Goal: Task Accomplishment & Management: Use online tool/utility

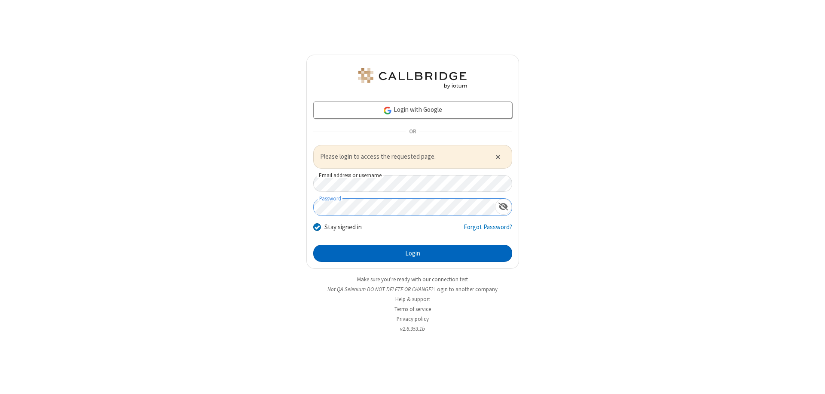
click at [412, 253] on button "Login" at bounding box center [412, 252] width 199 height 17
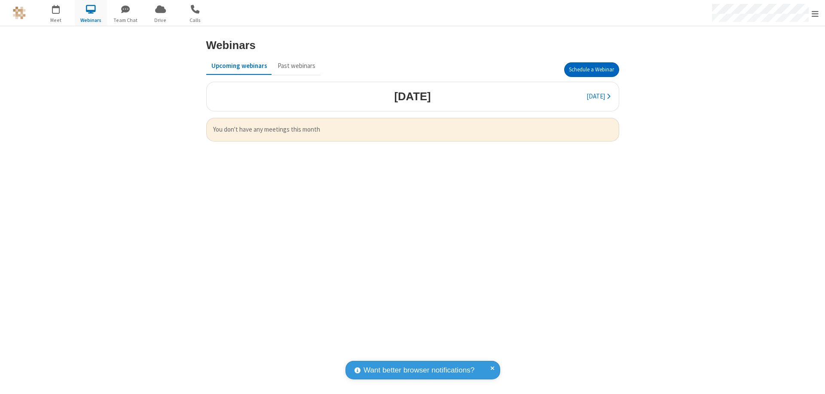
click at [591, 70] on button "Schedule a Webinar" at bounding box center [591, 69] width 55 height 15
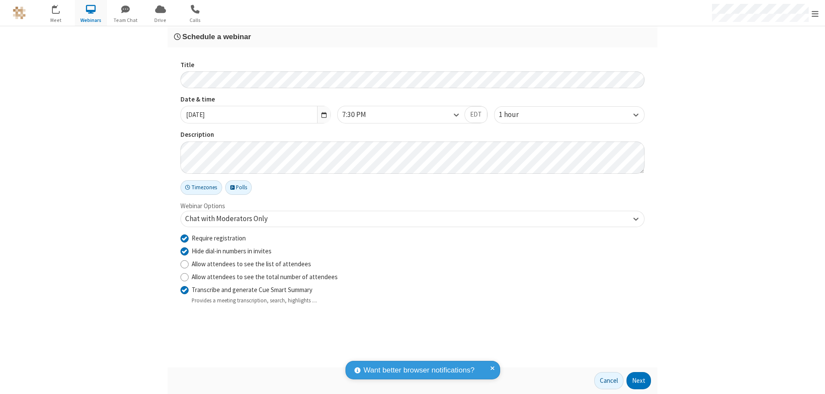
click at [184, 238] on input "Require registration" at bounding box center [184, 237] width 8 height 9
checkbox input "false"
click at [639, 380] on button "Next" at bounding box center [638, 380] width 24 height 17
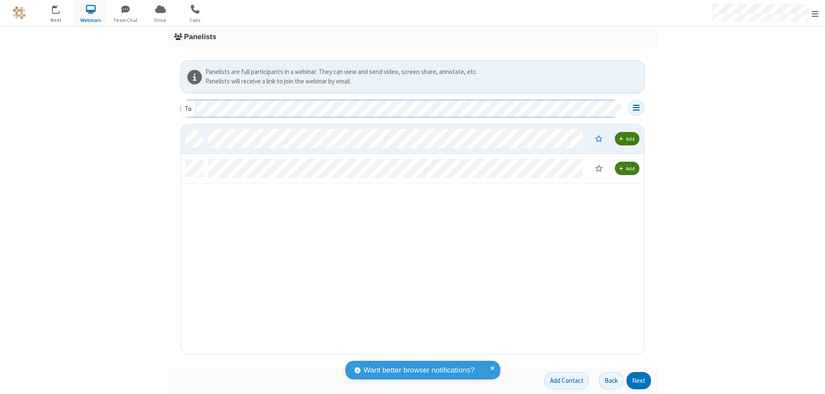
scroll to position [223, 457]
click at [639, 380] on button "Next" at bounding box center [638, 380] width 24 height 17
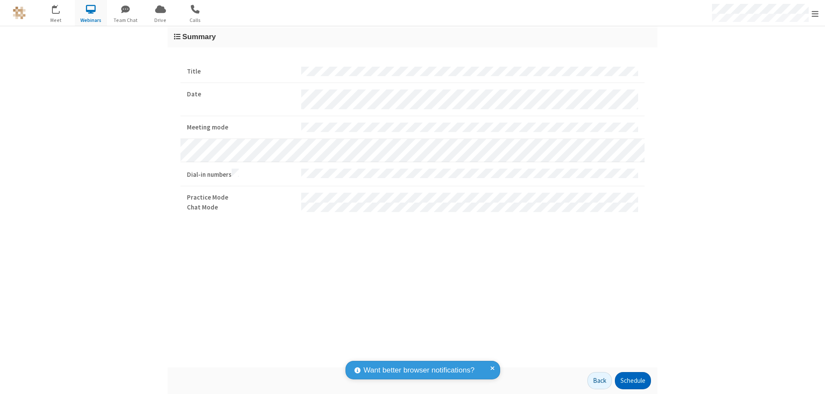
click at [632, 380] on button "Schedule" at bounding box center [633, 380] width 36 height 17
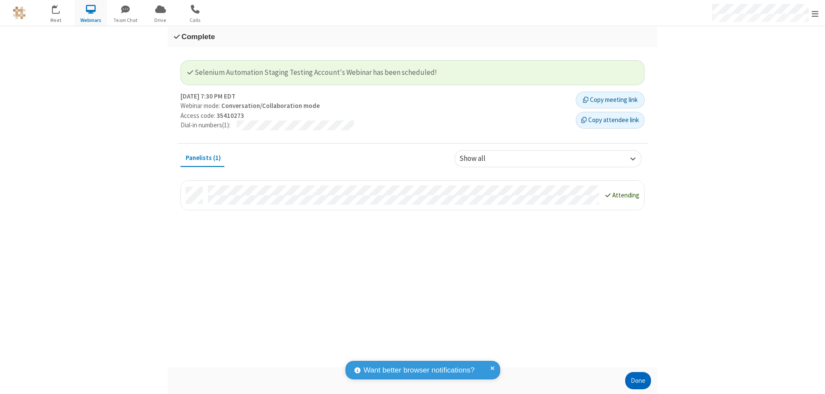
click at [638, 380] on button "Done" at bounding box center [638, 380] width 26 height 17
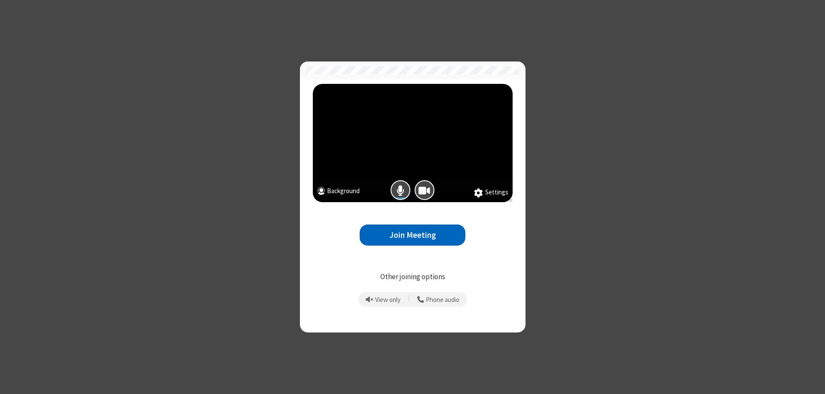
click at [412, 235] on button "Join Meeting" at bounding box center [413, 234] width 106 height 21
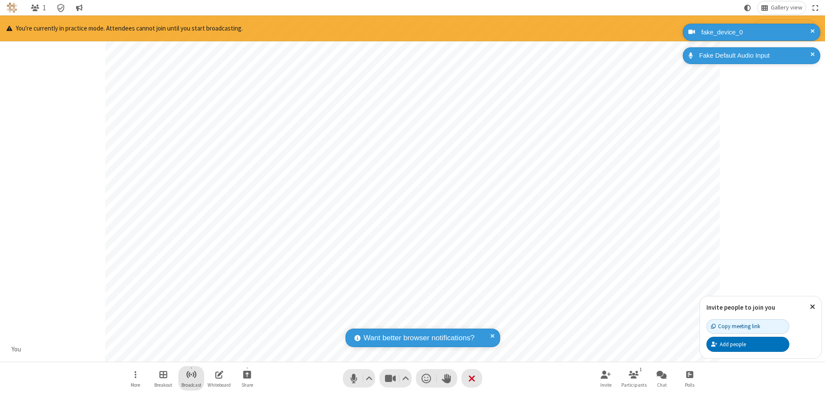
click at [191, 374] on span "Start broadcast" at bounding box center [191, 374] width 11 height 11
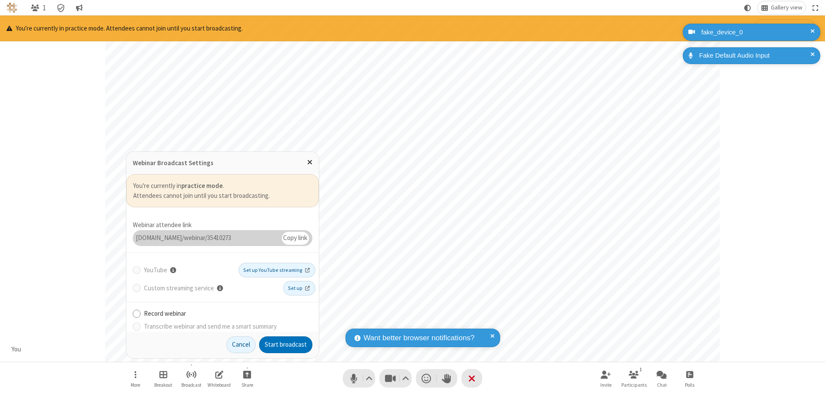
click at [286, 344] on button "Start broadcast" at bounding box center [285, 344] width 53 height 17
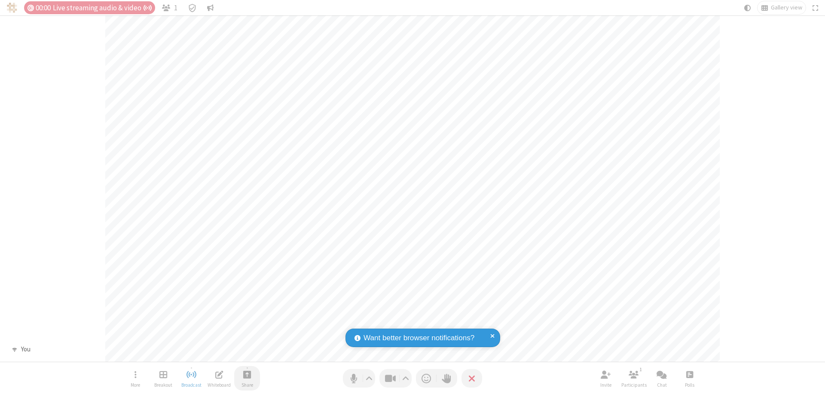
click at [247, 374] on span "Start sharing" at bounding box center [247, 374] width 8 height 11
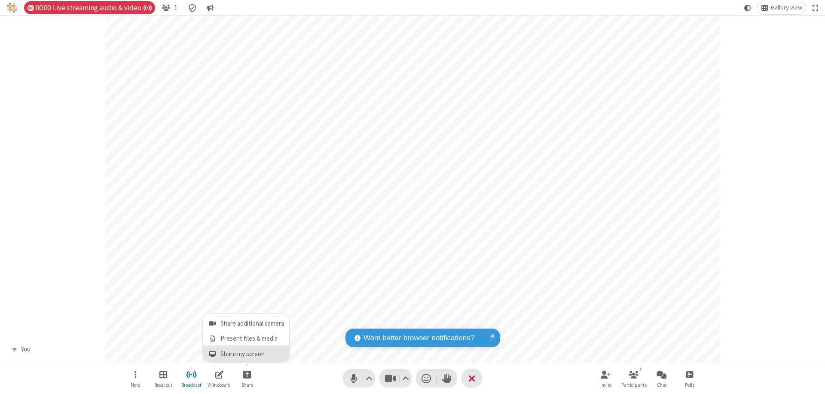
click at [212, 353] on span "Share my screen" at bounding box center [213, 353] width 10 height 7
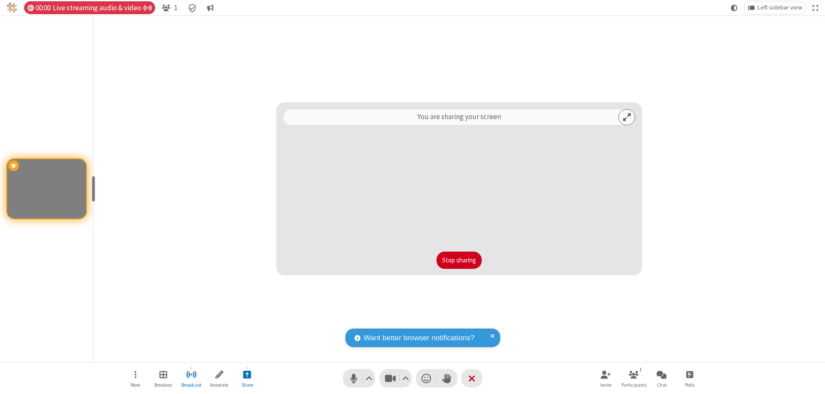
click at [135, 378] on span "Open menu" at bounding box center [135, 374] width 2 height 11
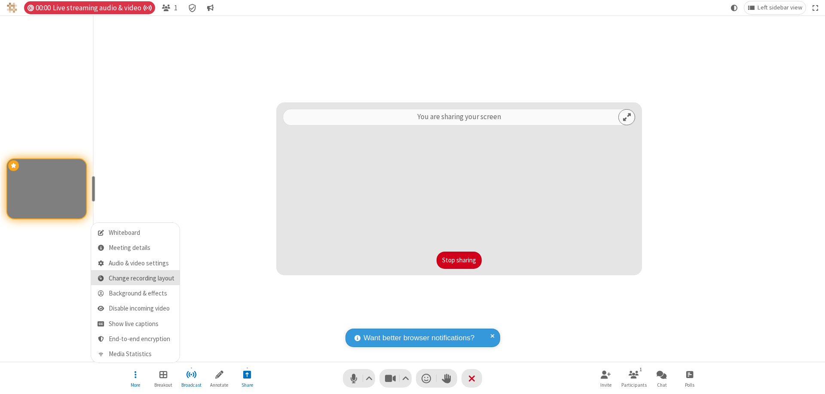
click at [141, 278] on span "Change recording layout" at bounding box center [142, 278] width 66 height 7
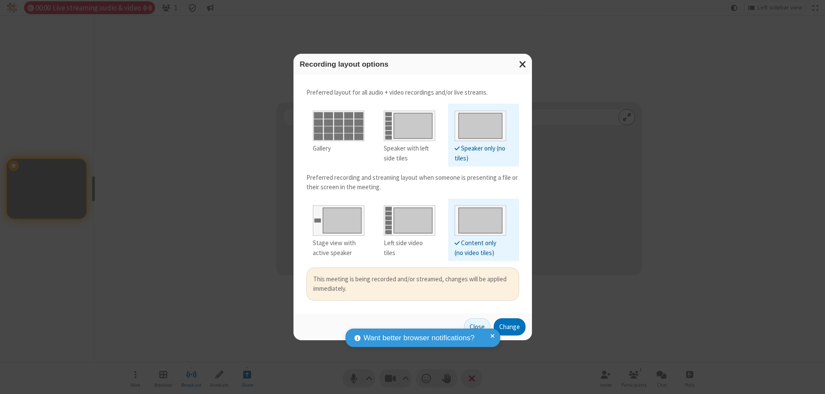
click at [409, 243] on div "Left side video tiles" at bounding box center [410, 247] width 52 height 19
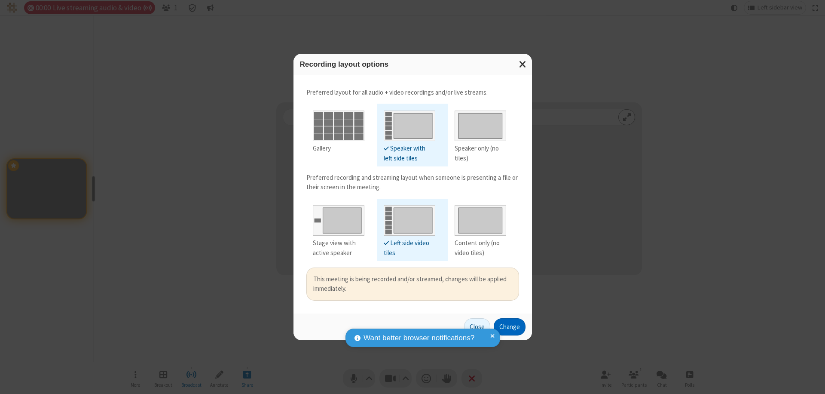
click at [509, 326] on button "Change" at bounding box center [510, 326] width 32 height 17
click at [477, 326] on button "Close" at bounding box center [477, 326] width 26 height 17
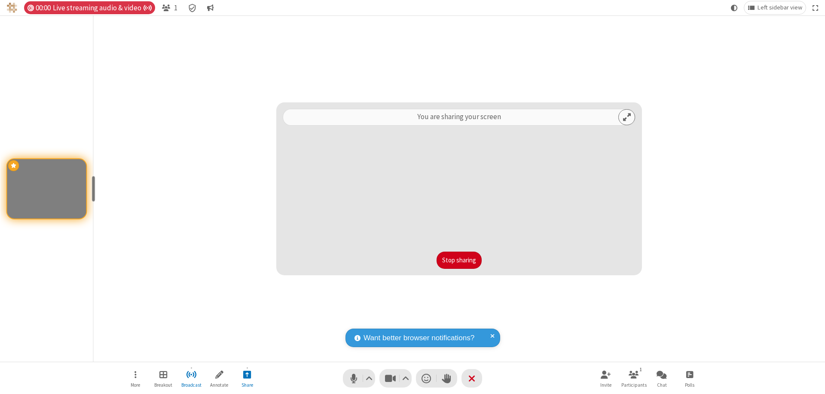
click at [459, 260] on button "Stop sharing" at bounding box center [459, 259] width 45 height 17
